Goal: Task Accomplishment & Management: Manage account settings

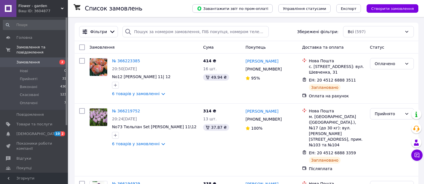
click at [33, 60] on span "Замовлення" at bounding box center [27, 62] width 23 height 5
click at [386, 66] on div "Оплачено" at bounding box center [388, 64] width 27 height 6
click at [387, 85] on li "Виконано" at bounding box center [391, 86] width 43 height 10
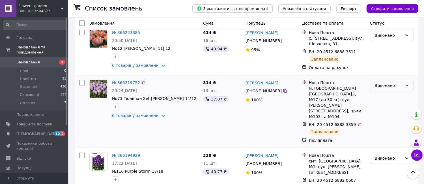
click at [399, 88] on div "Виконано" at bounding box center [388, 85] width 27 height 6
click at [356, 136] on div "Післяплата" at bounding box center [337, 140] width 59 height 8
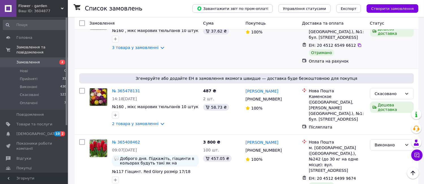
scroll to position [254, 0]
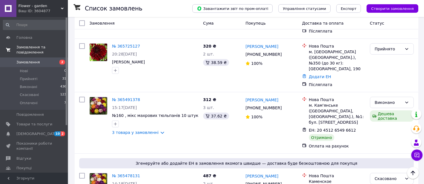
click at [45, 47] on span "Замовлення та повідомлення" at bounding box center [41, 50] width 51 height 10
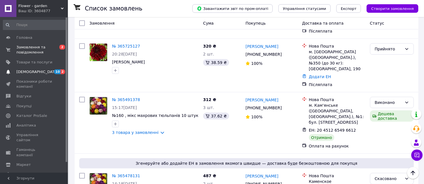
click at [30, 72] on span "[DEMOGRAPHIC_DATA]" at bounding box center [37, 71] width 42 height 5
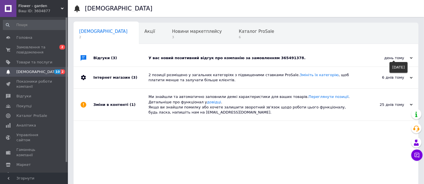
click at [410, 58] on icon at bounding box center [411, 58] width 3 height 3
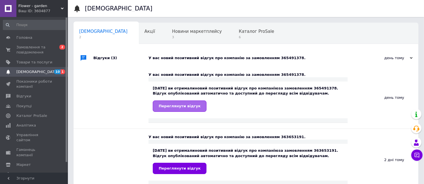
click at [188, 105] on span "Переглянути відгук" at bounding box center [180, 106] width 42 height 4
